Goal: Check status: Check status

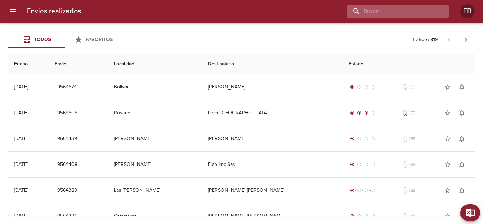
click at [395, 13] on input "buscar" at bounding box center [391, 11] width 90 height 12
paste input "R-0229-00024894"
drag, startPoint x: 383, startPoint y: 11, endPoint x: 376, endPoint y: 11, distance: 7.1
click at [376, 11] on input "R-0229-00024894" at bounding box center [391, 11] width 90 height 12
drag, startPoint x: 387, startPoint y: 12, endPoint x: 371, endPoint y: 13, distance: 16.0
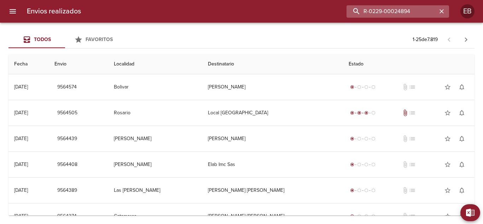
click at [371, 13] on input "R-0229-00024894" at bounding box center [391, 11] width 90 height 12
click at [385, 16] on input "R-0229-00024894" at bounding box center [391, 11] width 90 height 12
drag, startPoint x: 384, startPoint y: 11, endPoint x: 362, endPoint y: 11, distance: 22.3
click at [357, 11] on input "R-0229-00024894" at bounding box center [391, 11] width 90 height 12
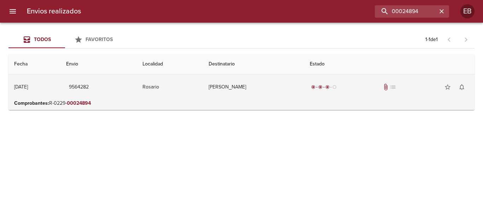
click at [89, 87] on span "9564282" at bounding box center [79, 87] width 20 height 9
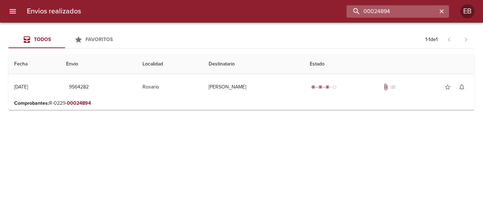
drag, startPoint x: 419, startPoint y: 11, endPoint x: 356, endPoint y: 12, distance: 62.9
click at [356, 12] on input "00024894" at bounding box center [391, 11] width 90 height 12
paste input "R-0229-00024013"
drag, startPoint x: 385, startPoint y: 12, endPoint x: 363, endPoint y: 10, distance: 21.7
click at [363, 10] on input "R-0229-00024013" at bounding box center [391, 11] width 90 height 12
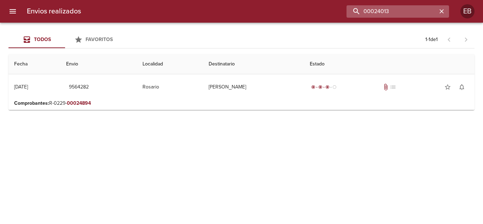
type input "00024013"
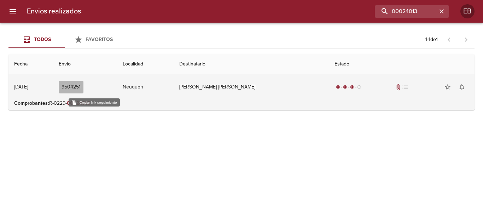
drag, startPoint x: 97, startPoint y: 87, endPoint x: 101, endPoint y: 85, distance: 4.1
click at [81, 87] on span "9504251" at bounding box center [70, 87] width 19 height 9
